Goal: Information Seeking & Learning: Learn about a topic

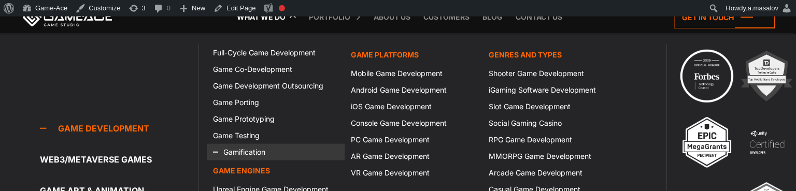
scroll to position [821, 0]
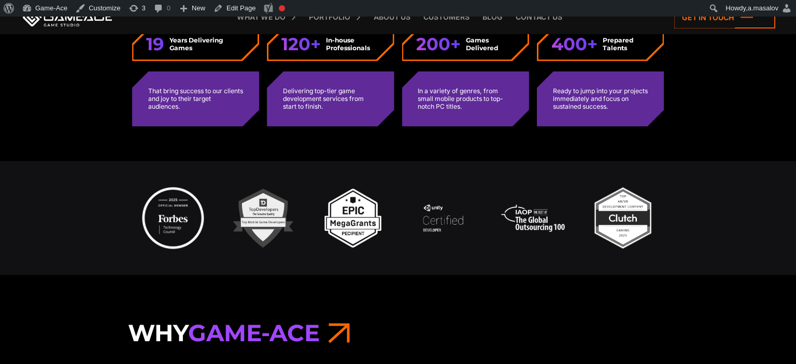
scroll to position [547, 0]
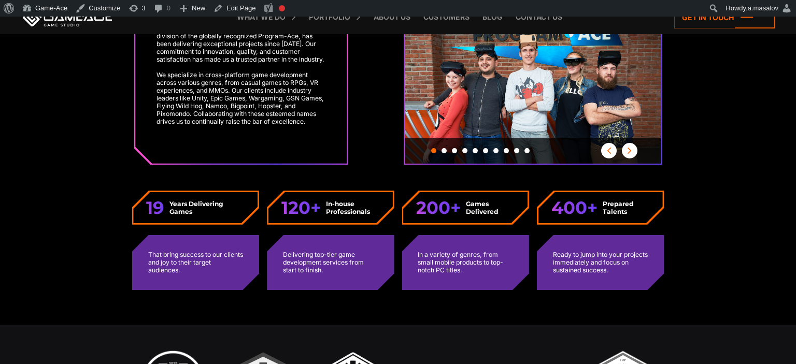
click at [627, 154] on button "Next" at bounding box center [630, 151] width 16 height 16
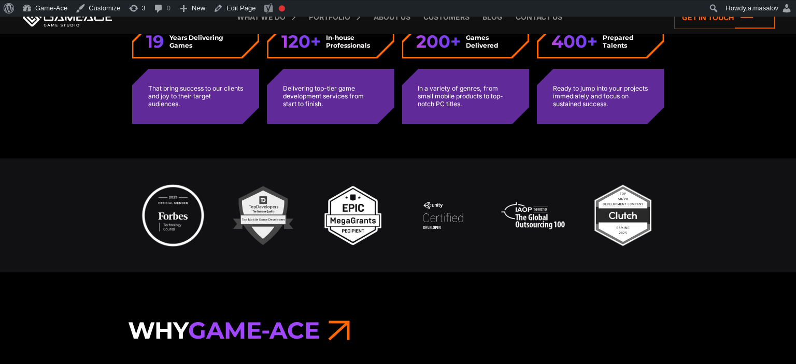
scroll to position [711, 0]
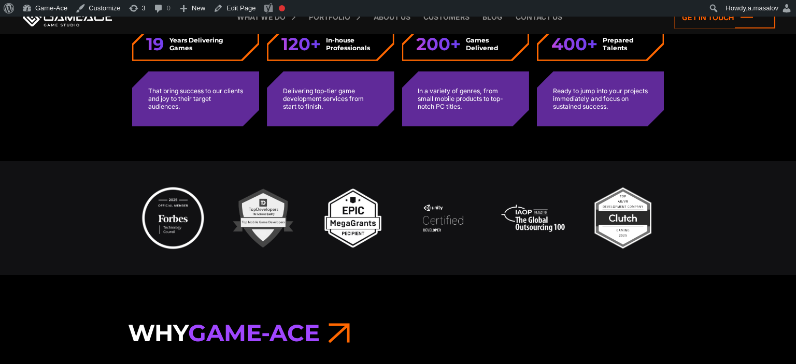
click at [70, 24] on link at bounding box center [67, 17] width 93 height 19
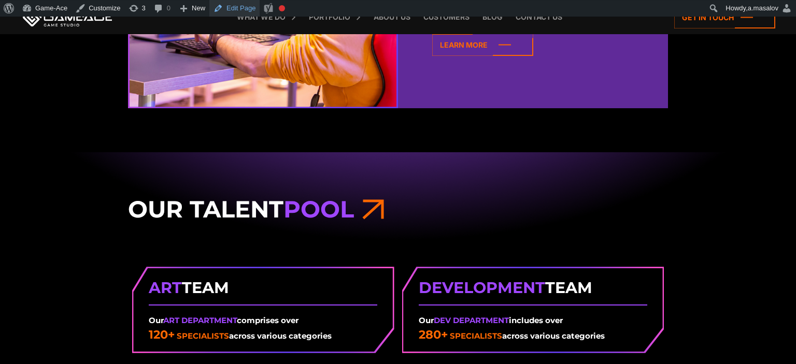
scroll to position [1149, 0]
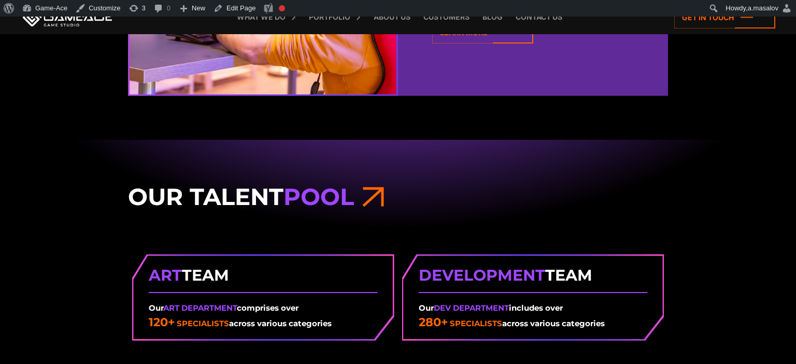
click at [649, 323] on div "Development Team Our Dev Department includes over 280+ specialists across vario…" at bounding box center [532, 297] width 259 height 83
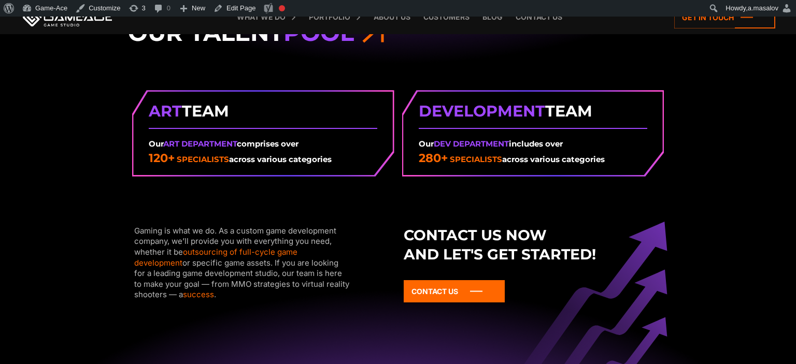
scroll to position [1258, 0]
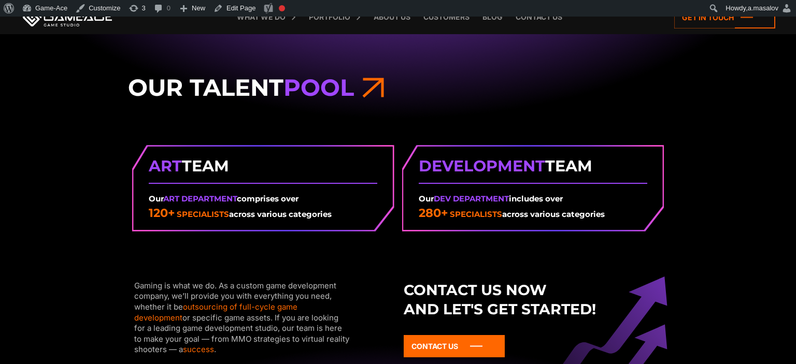
click at [118, 136] on div "Our Talent Pool Art Team Our Art Department comprises over 120+ specialists acr…" at bounding box center [398, 232] width 796 height 404
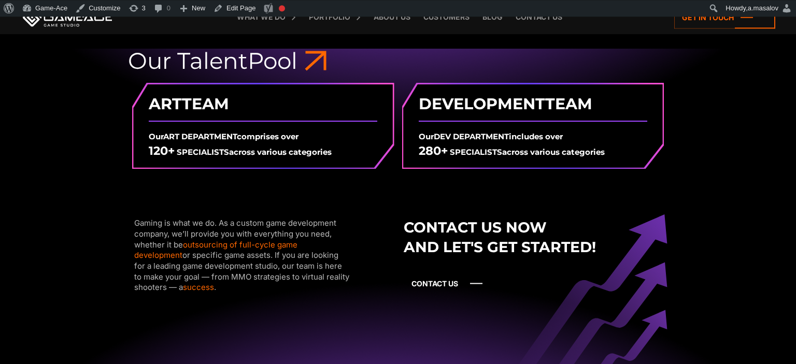
scroll to position [1112, 0]
